Goal: Task Accomplishment & Management: Manage account settings

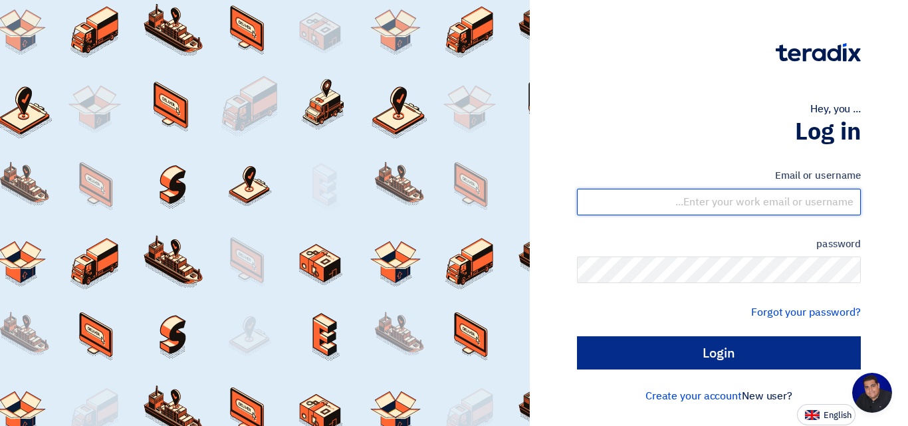
type input "[EMAIL_ADDRESS][DOMAIN_NAME]"
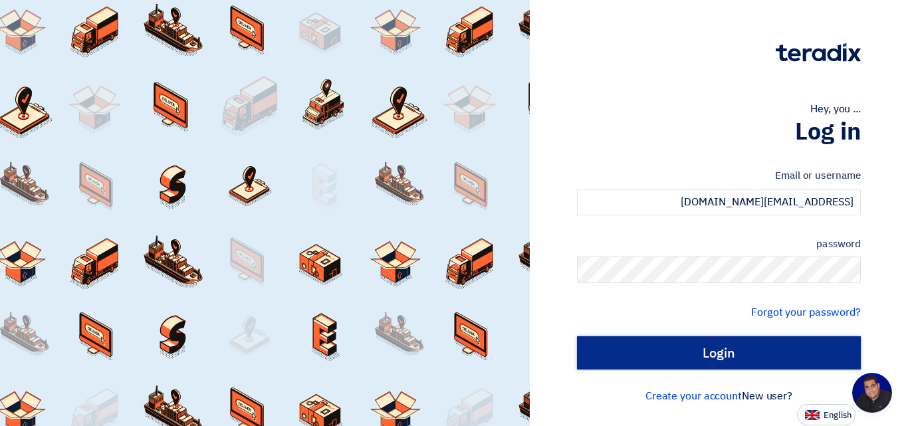
click at [751, 346] on input "Login" at bounding box center [719, 352] width 284 height 33
type input "Sign in"
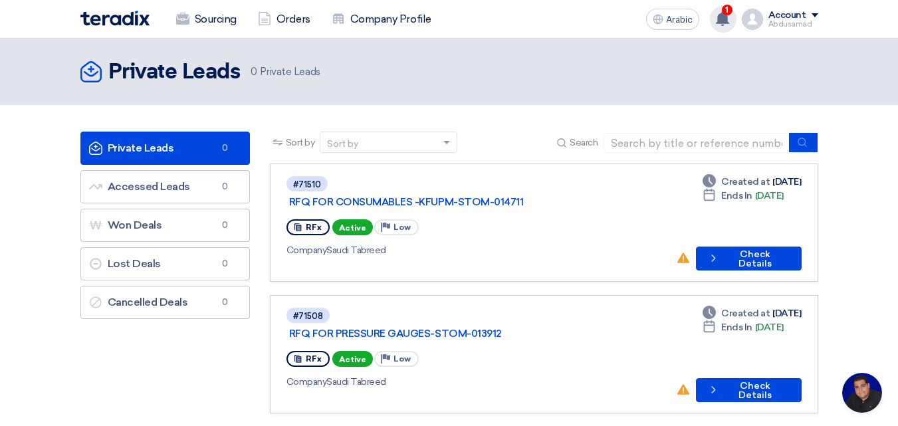
click at [725, 17] on use at bounding box center [722, 18] width 13 height 15
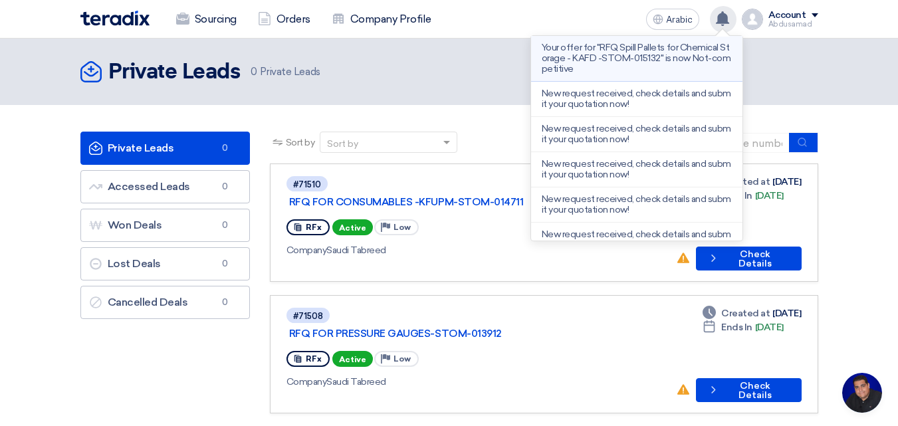
click at [657, 57] on font "Your offer for "RFQ Spill Pallets for Chemical Storage - KAFD -STOM-015132" is …" at bounding box center [635, 58] width 189 height 33
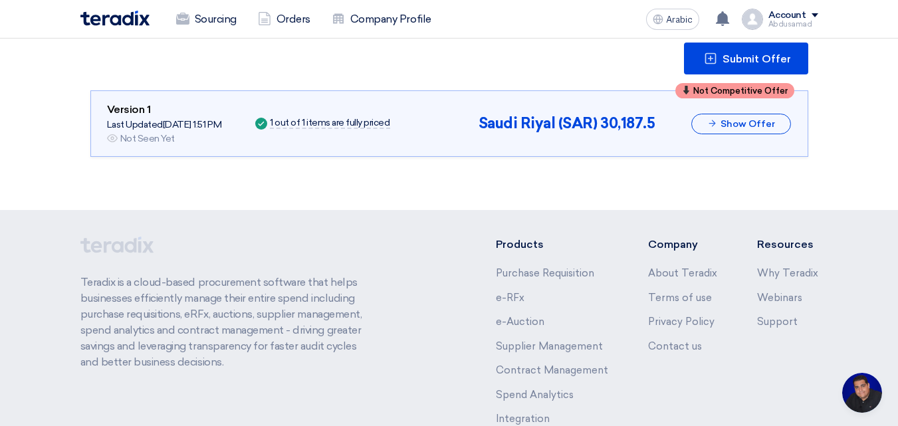
scroll to position [179, 0]
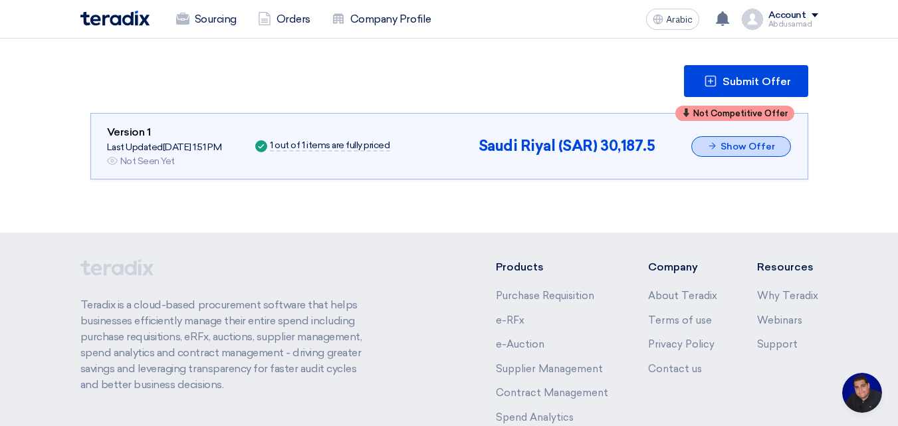
click at [732, 140] on button "Show Offer" at bounding box center [741, 146] width 100 height 21
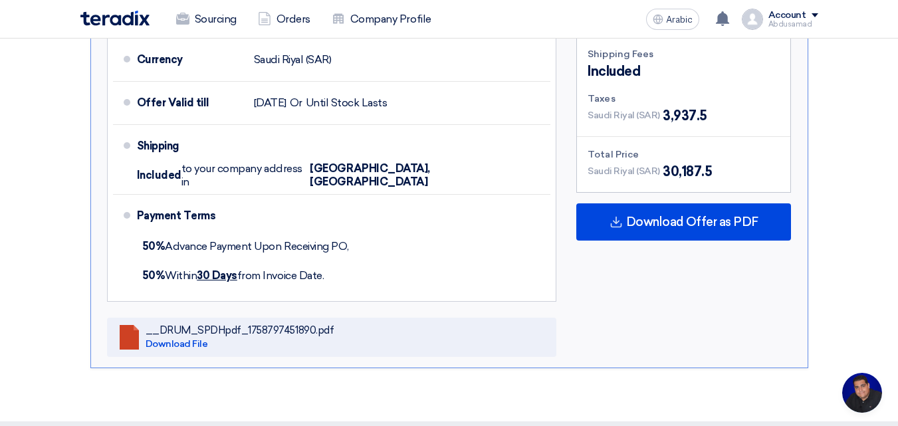
scroll to position [710, 0]
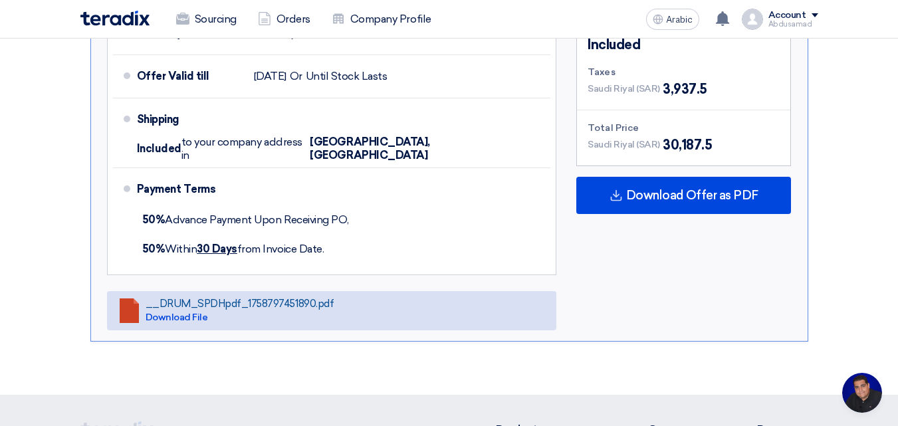
click at [225, 298] on div "__DRUM_SPDHpdf_1758797451890.pdf Download File" at bounding box center [240, 311] width 189 height 26
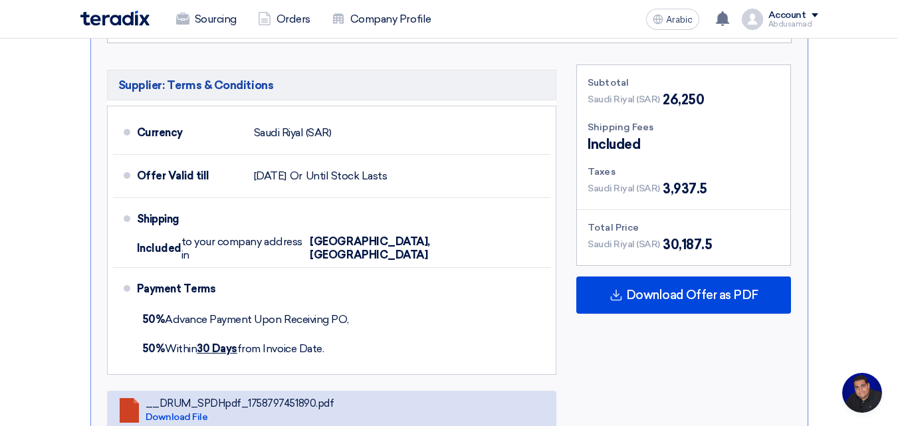
scroll to position [444, 0]
